Goal: Transaction & Acquisition: Purchase product/service

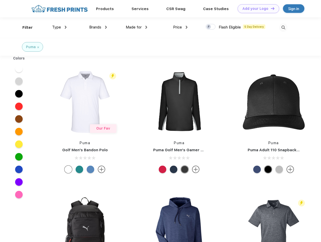
click at [256, 9] on link "Add your Logo Design Tool" at bounding box center [258, 8] width 42 height 9
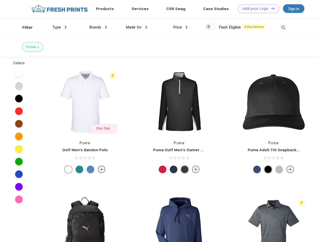
click at [0, 0] on div "Design Tool" at bounding box center [0, 0] width 0 height 0
click at [270, 8] on link "Add your Logo Design Tool" at bounding box center [258, 8] width 42 height 9
click at [24, 27] on div "Filter" at bounding box center [27, 28] width 10 height 6
click at [59, 27] on span "Type" at bounding box center [56, 27] width 9 height 5
click at [98, 27] on span "Brands" at bounding box center [95, 27] width 12 height 5
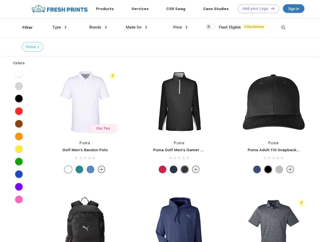
click at [136, 27] on span "Made for" at bounding box center [134, 27] width 16 height 5
click at [180, 27] on span "Price" at bounding box center [177, 27] width 9 height 5
click at [210, 27] on div at bounding box center [210, 27] width 10 height 6
click at [209, 27] on input "checkbox" at bounding box center [206, 25] width 3 height 3
click at [283, 27] on img at bounding box center [283, 27] width 8 height 8
